Goal: Check status: Check status

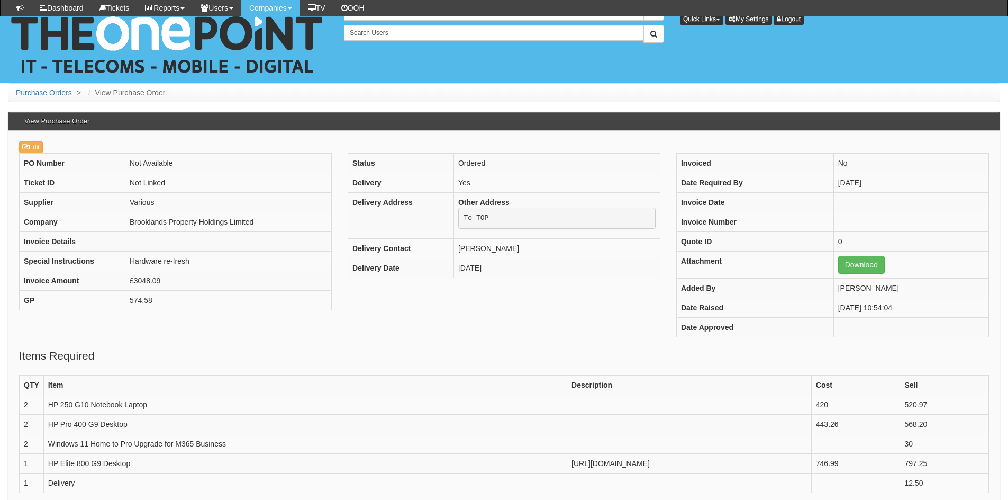
scroll to position [239, 0]
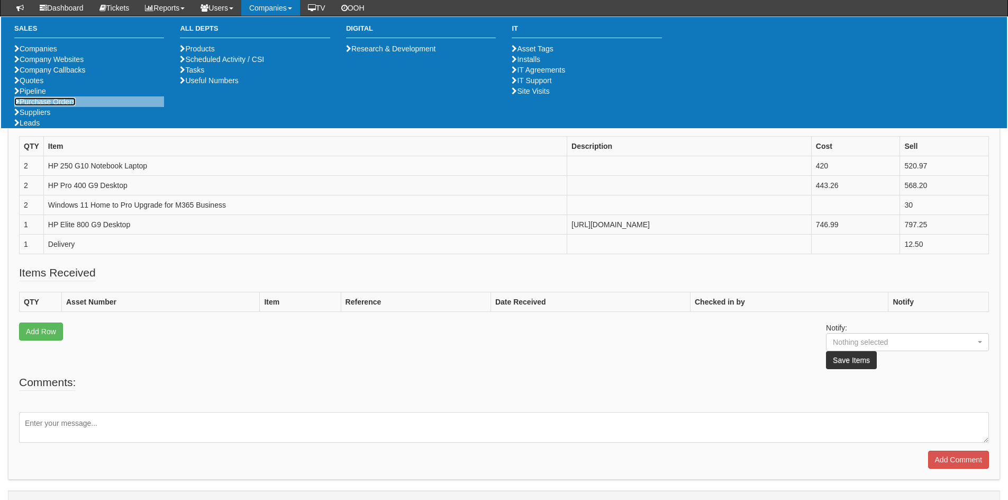
click at [76, 106] on link "Purchase Orders" at bounding box center [44, 101] width 61 height 8
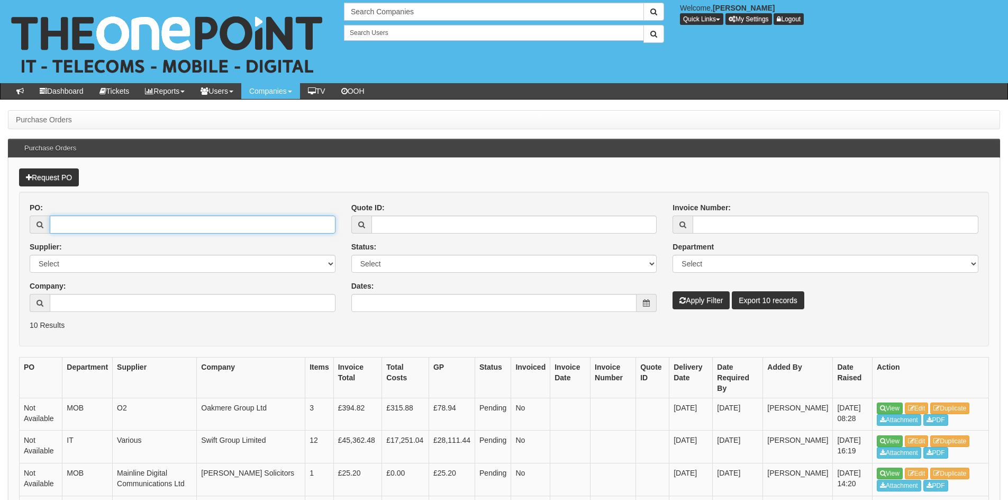
click at [96, 216] on input "PO:" at bounding box center [193, 224] width 286 height 18
click at [116, 301] on input "Company:" at bounding box center [193, 303] width 286 height 18
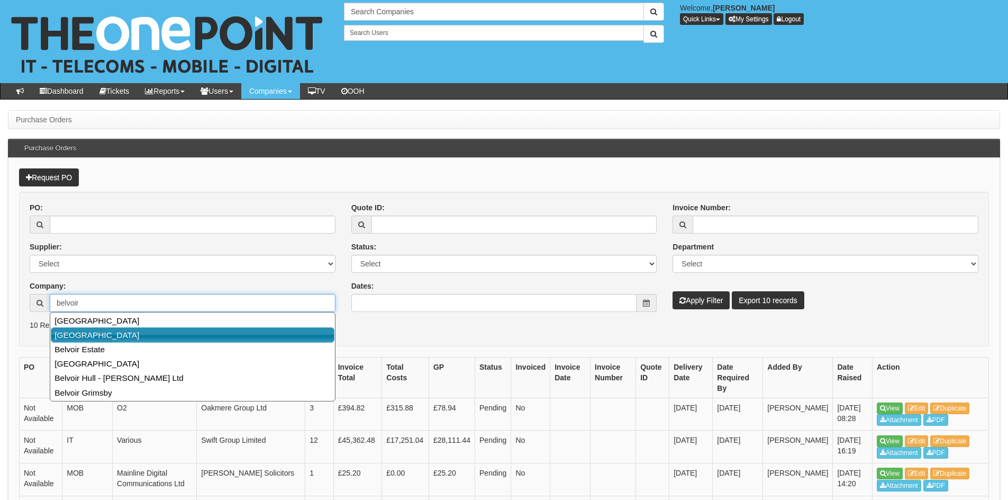
type input "belvoir"
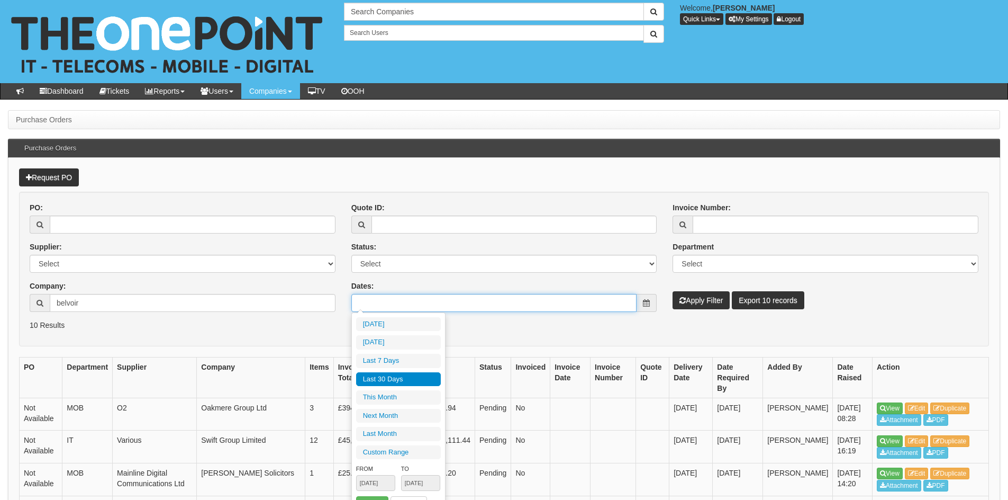
click at [513, 307] on input "Dates:" at bounding box center [494, 303] width 286 height 18
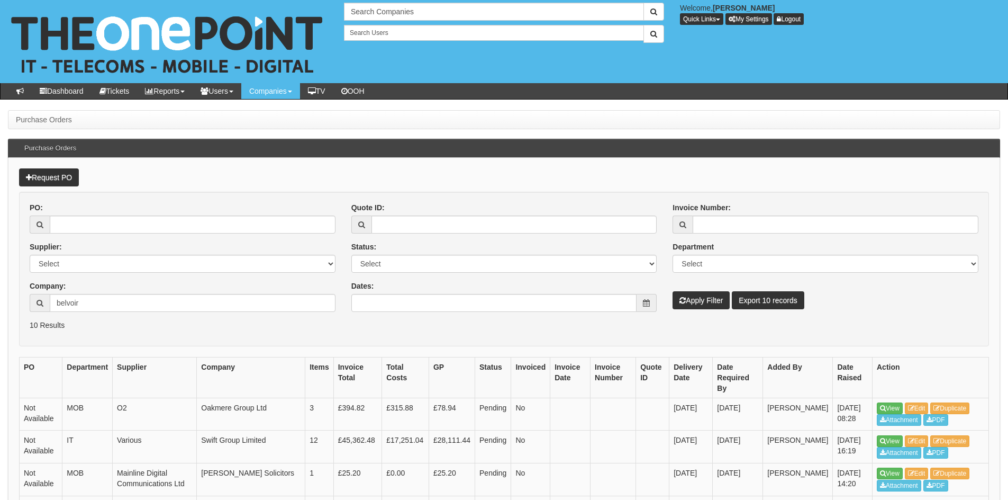
click at [841, 291] on div "Invoice Number: Department Select Mobiles IT Telecoms Marketing Digital Interna…" at bounding box center [826, 255] width 322 height 107
